Goal: Check status: Check status

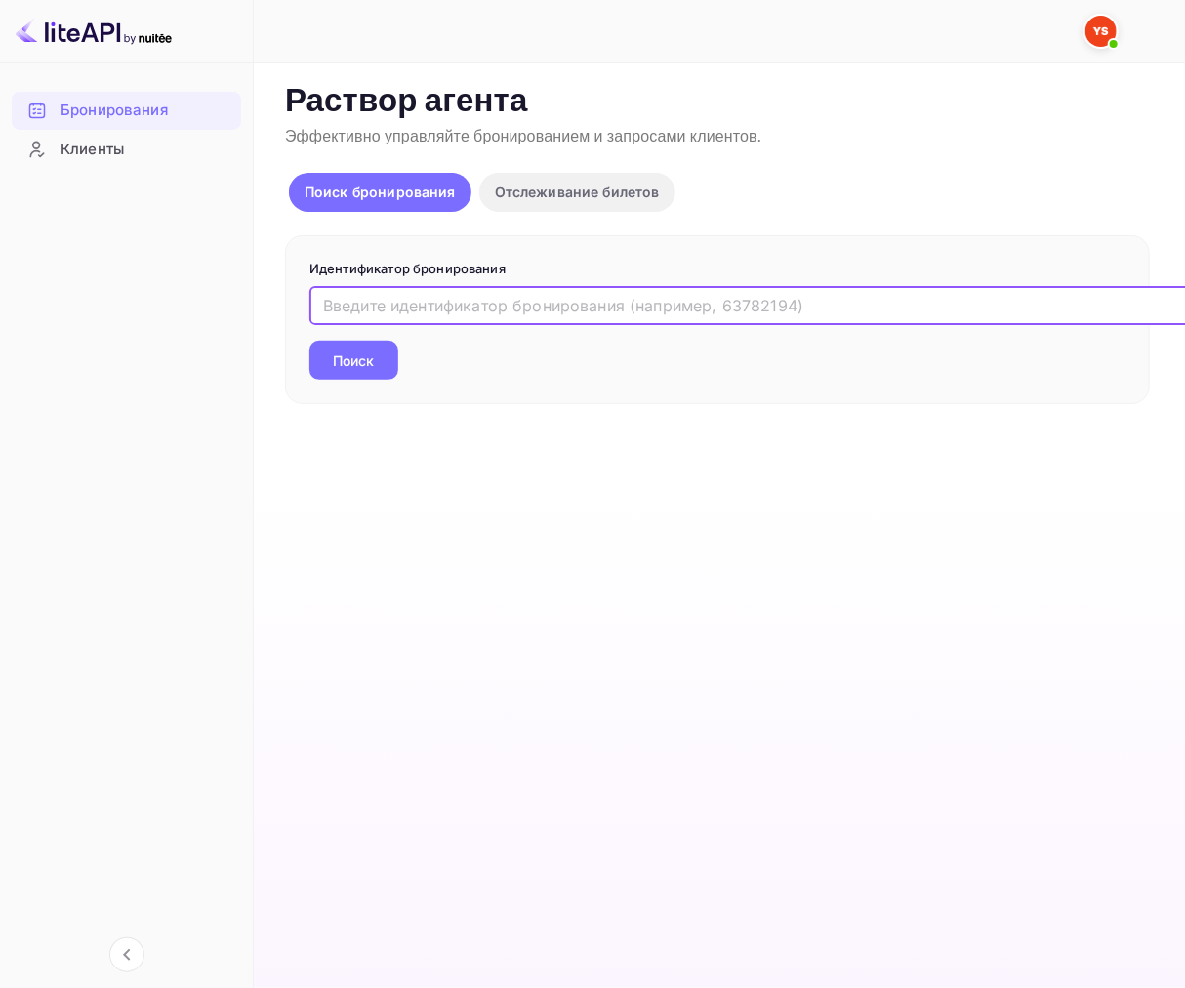
click at [425, 304] on input "text" at bounding box center [797, 305] width 976 height 39
paste input "9064820"
type input "9064820"
click at [343, 347] on button "Поиск" at bounding box center [353, 360] width 89 height 39
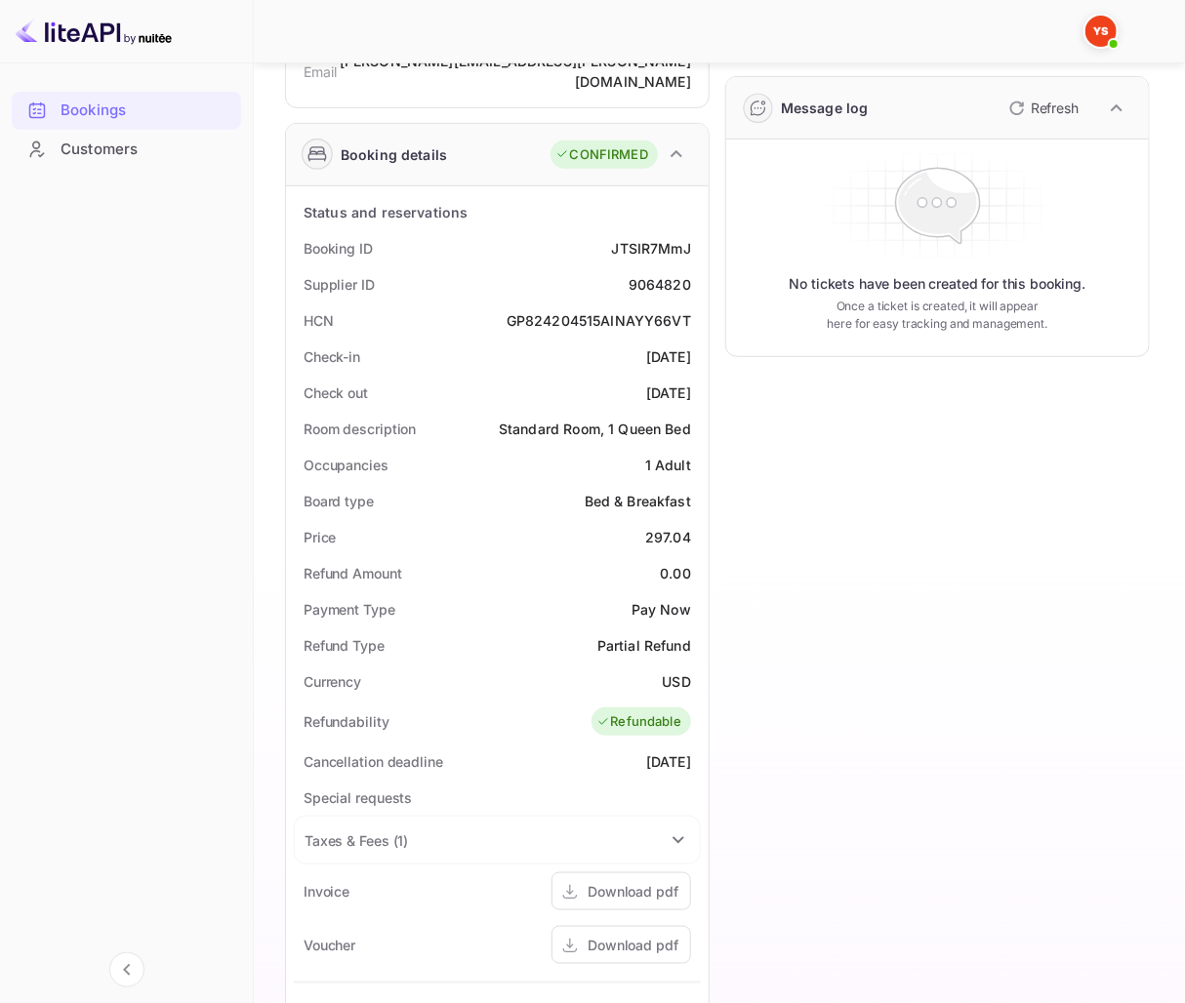
scroll to position [325, 0]
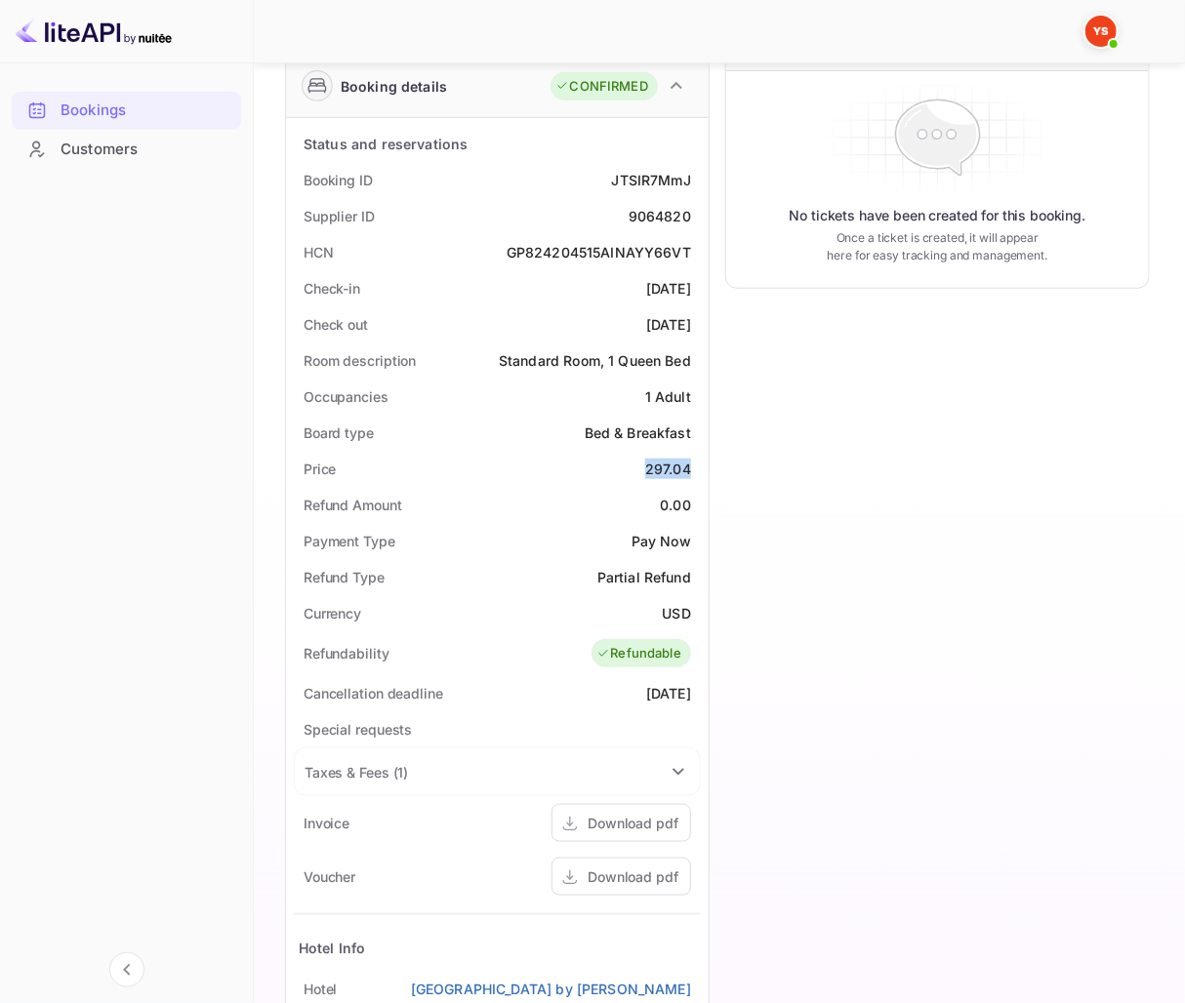
drag, startPoint x: 645, startPoint y: 443, endPoint x: 704, endPoint y: 443, distance: 58.6
click at [704, 443] on div "Status and reservations Booking ID JTSIR7MmJ Supplier ID 9064820 HCN GP82420451…" at bounding box center [497, 698] width 423 height 1160
copy div "297.04"
drag, startPoint x: 628, startPoint y: 193, endPoint x: 693, endPoint y: 202, distance: 66.0
click at [693, 202] on div "Supplier ID 9064820" at bounding box center [497, 216] width 407 height 36
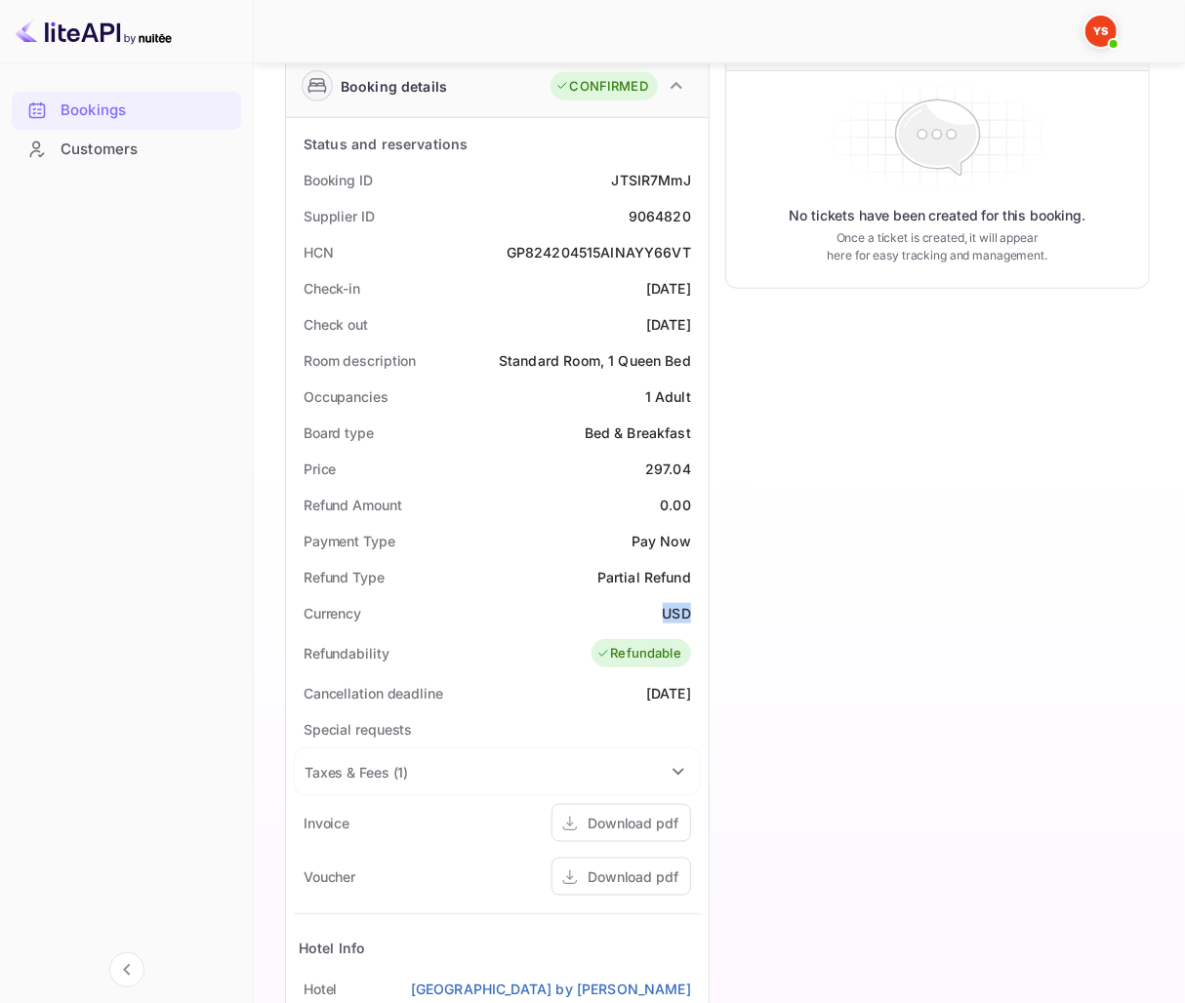
drag, startPoint x: 657, startPoint y: 587, endPoint x: 700, endPoint y: 590, distance: 43.1
click at [700, 595] on div "Currency USD" at bounding box center [497, 613] width 407 height 36
copy div "USD"
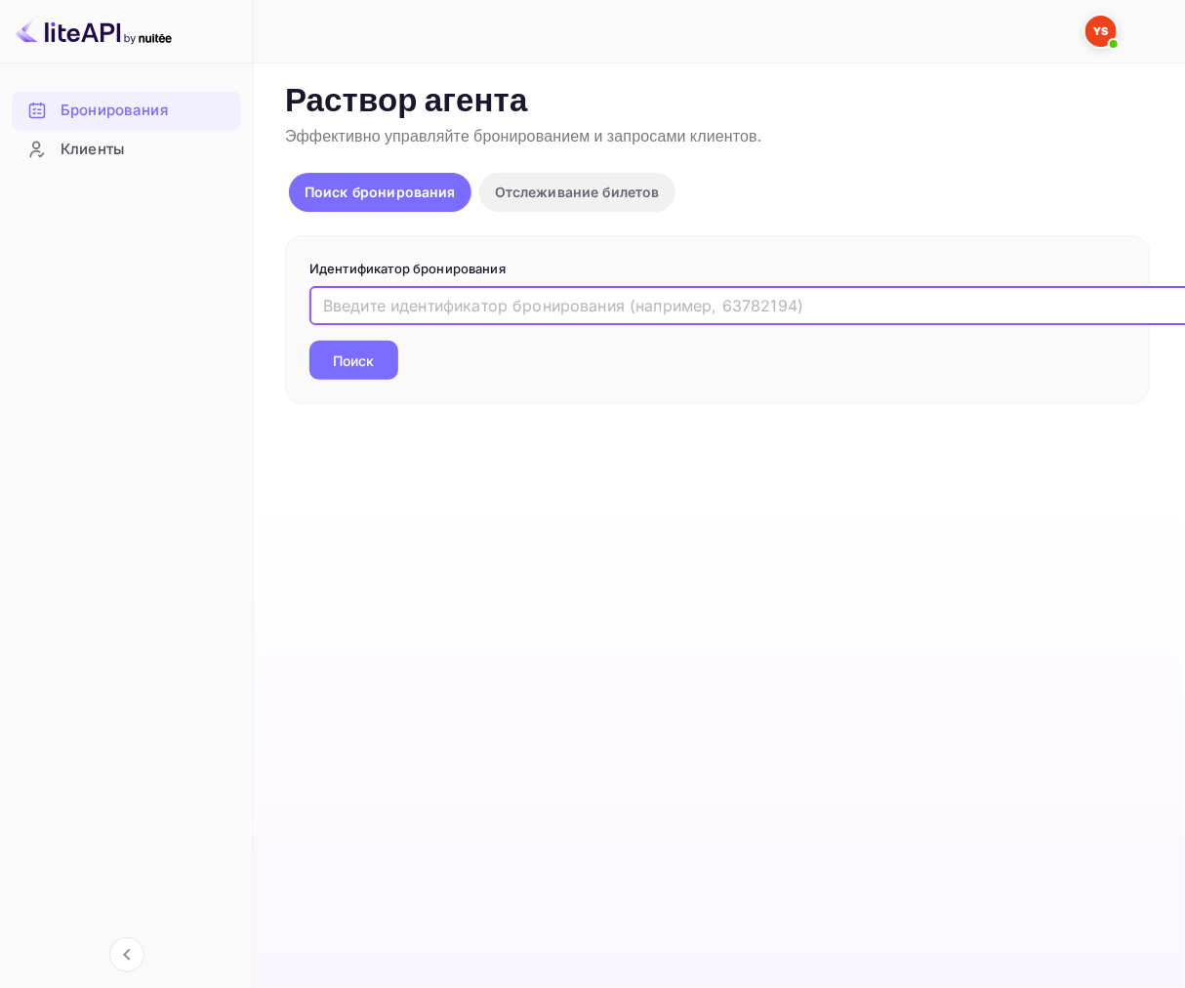
click at [408, 304] on input "text" at bounding box center [797, 305] width 976 height 39
paste input "9613507"
type input "9613507"
click at [351, 367] on ya-tr-span "Поиск" at bounding box center [354, 360] width 41 height 20
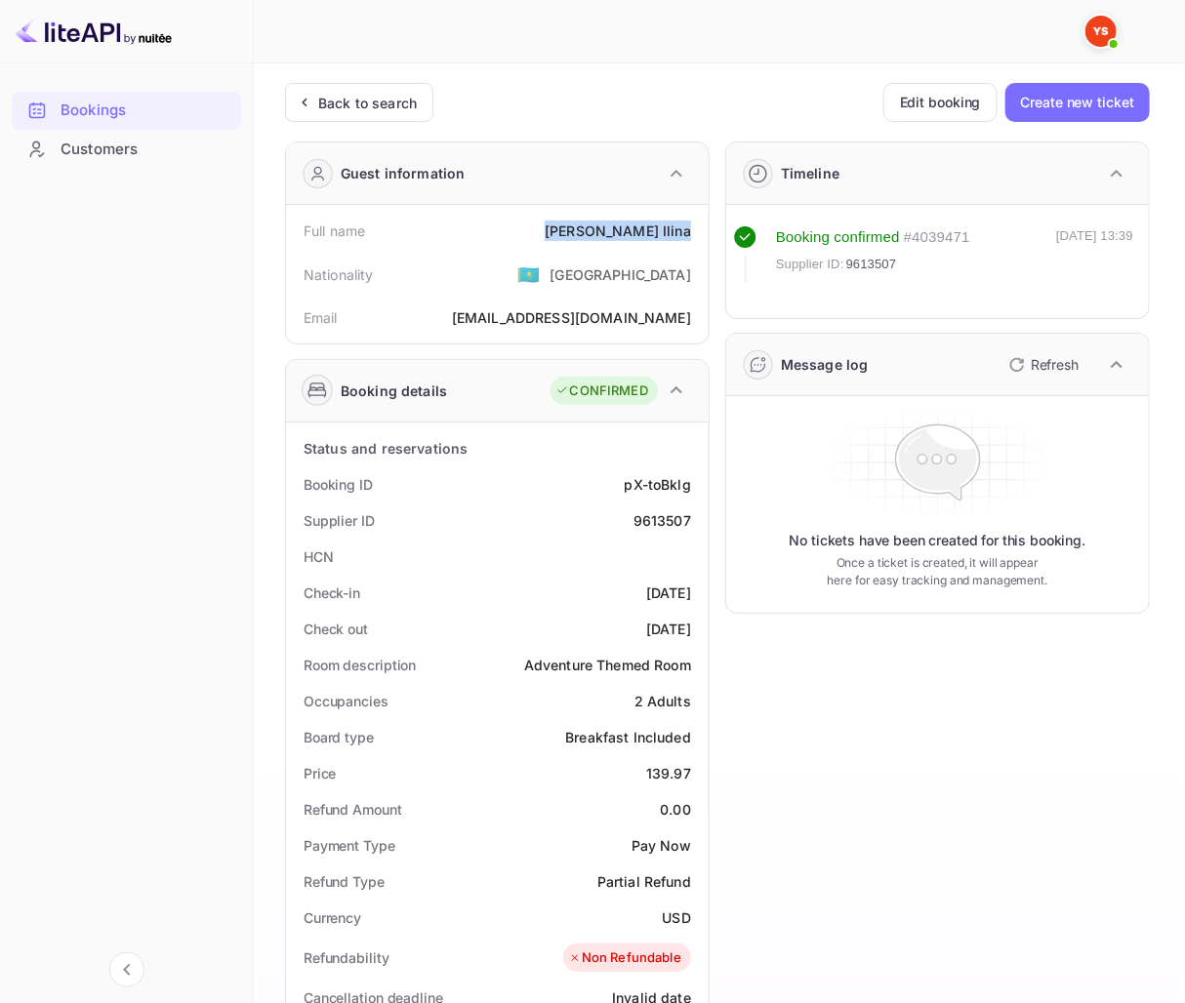
drag, startPoint x: 620, startPoint y: 226, endPoint x: 695, endPoint y: 237, distance: 75.9
click at [695, 237] on div "Full name [PERSON_NAME]" at bounding box center [497, 231] width 407 height 36
copy div "[PERSON_NAME]"
drag, startPoint x: 642, startPoint y: 775, endPoint x: 700, endPoint y: 777, distance: 57.6
click at [700, 777] on div "Price 139.97" at bounding box center [497, 773] width 407 height 36
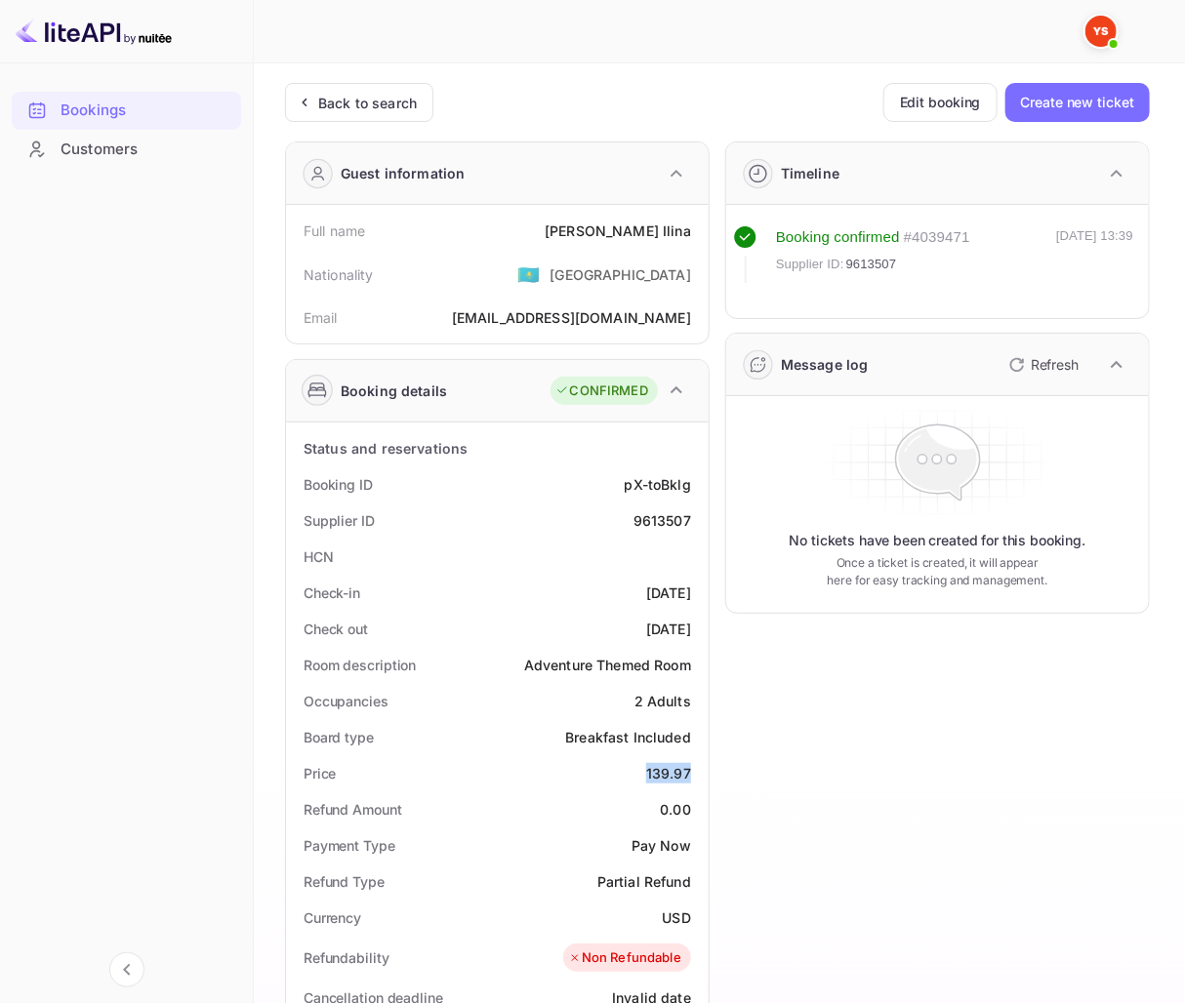
copy div "139.97"
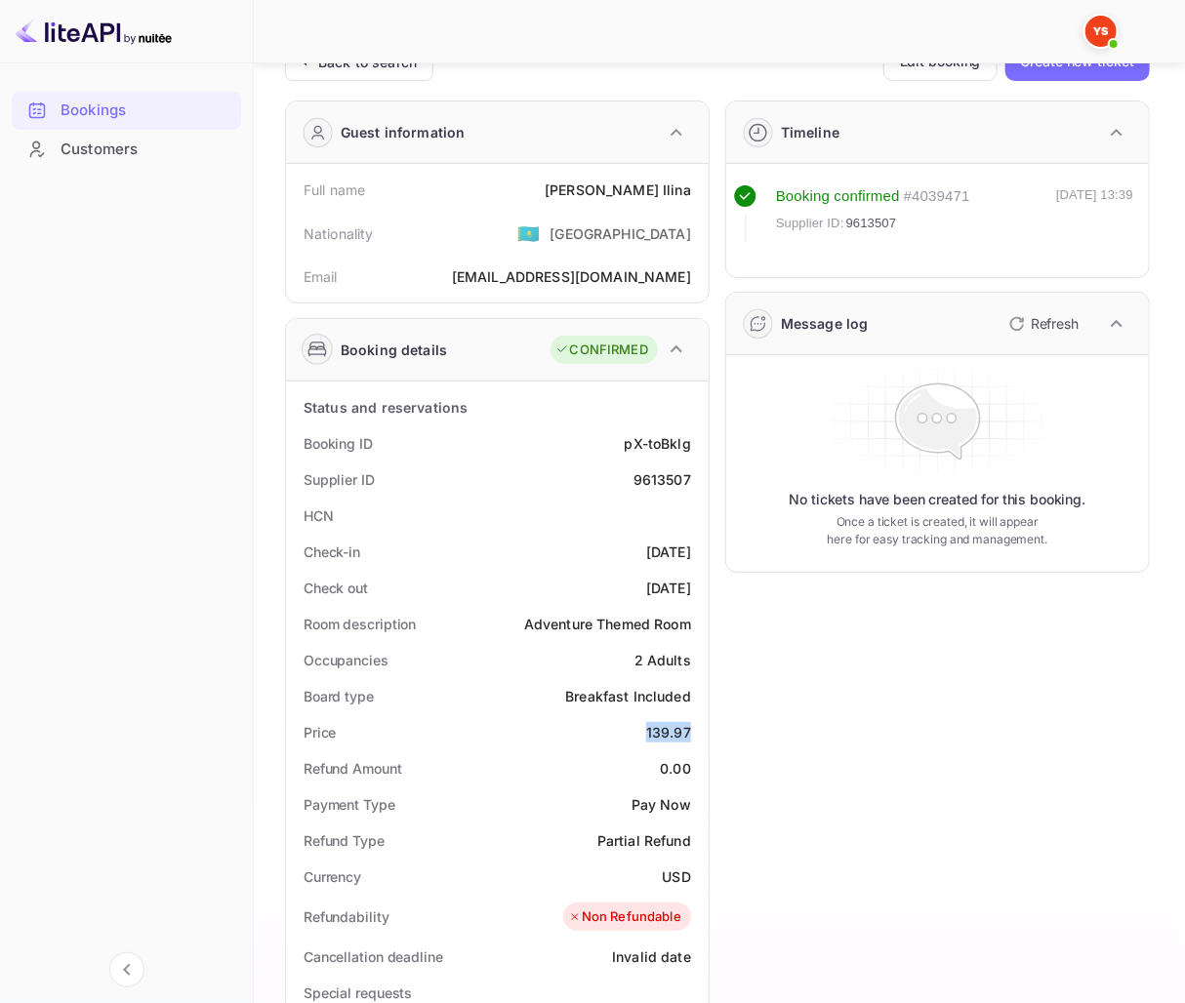
scroll to position [108, 0]
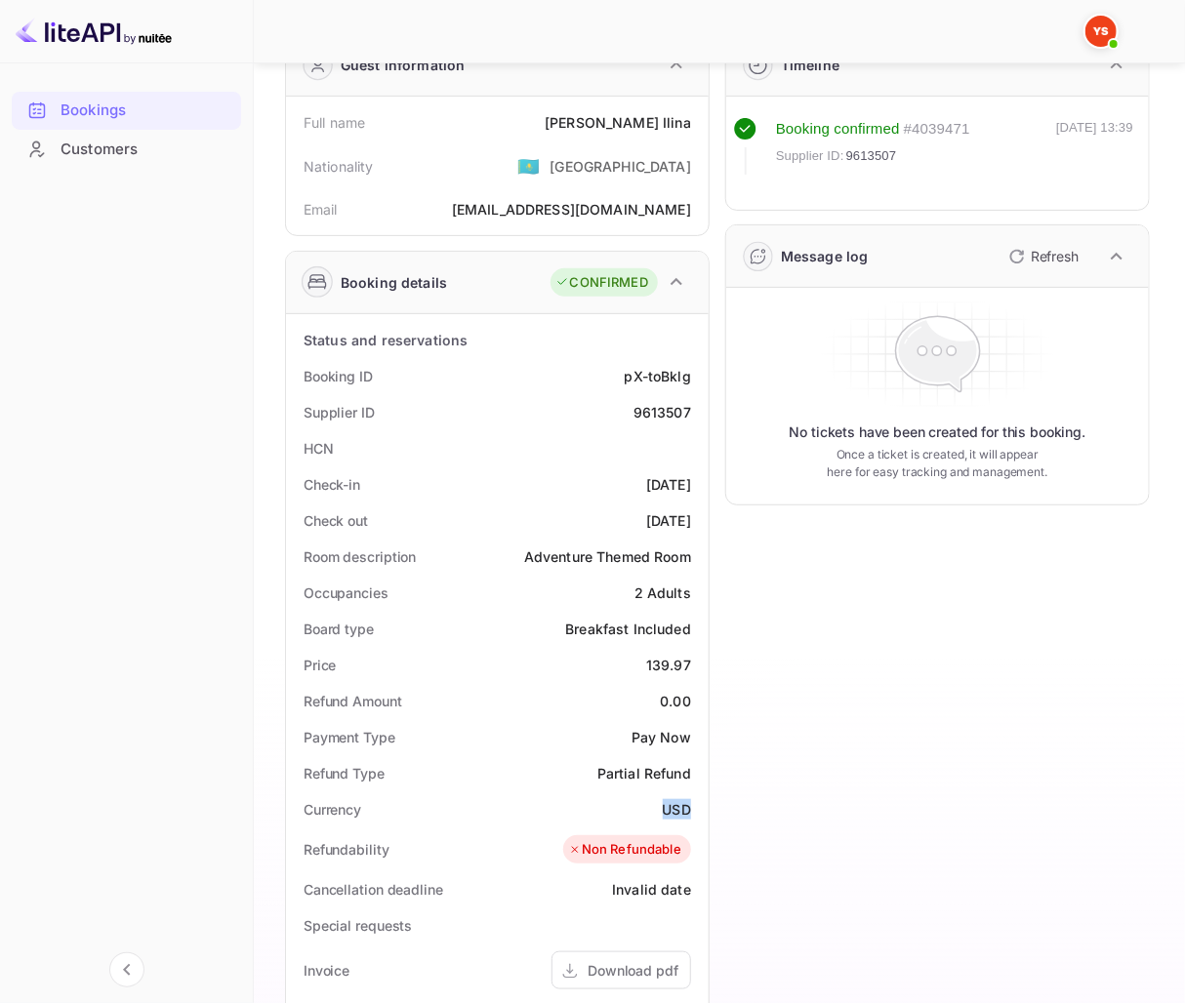
drag, startPoint x: 660, startPoint y: 811, endPoint x: 691, endPoint y: 814, distance: 31.4
click at [689, 814] on div "Currency USD" at bounding box center [497, 809] width 407 height 36
copy ya-tr-span "USD"
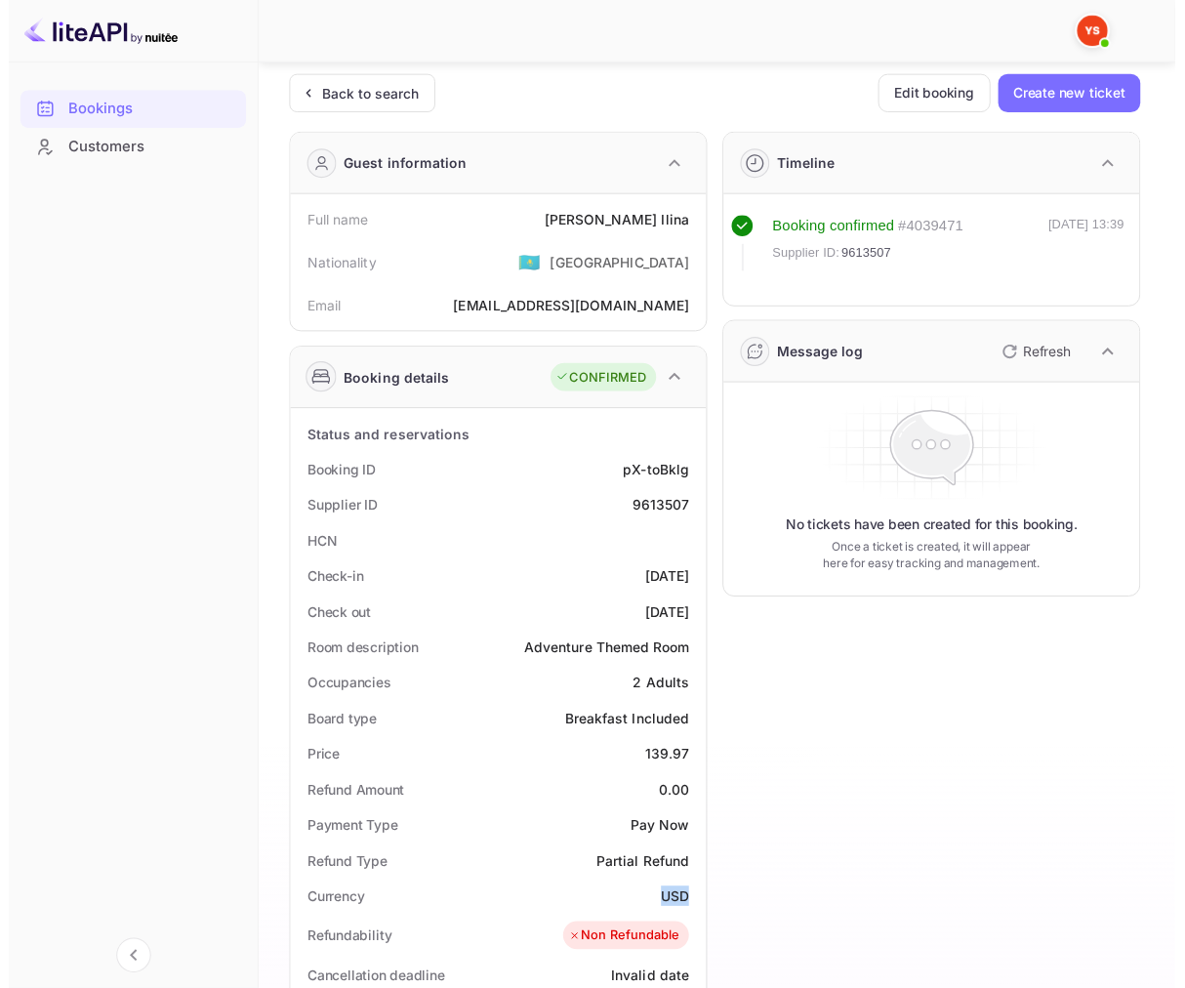
scroll to position [0, 0]
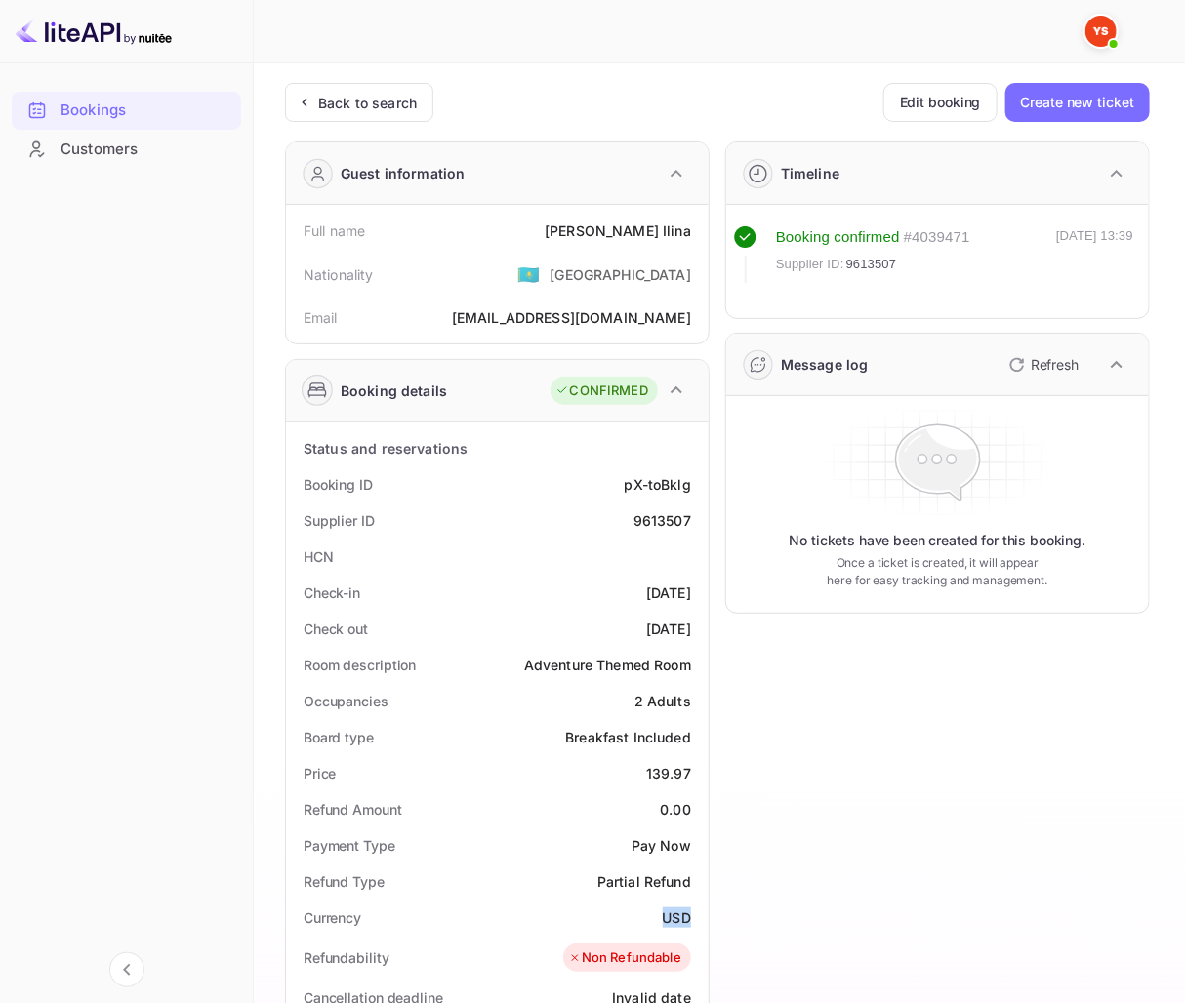
click at [100, 24] on img at bounding box center [94, 31] width 156 height 31
click at [365, 102] on ya-tr-span "Back to search" at bounding box center [367, 103] width 99 height 17
